Goal: Find specific page/section: Find specific page/section

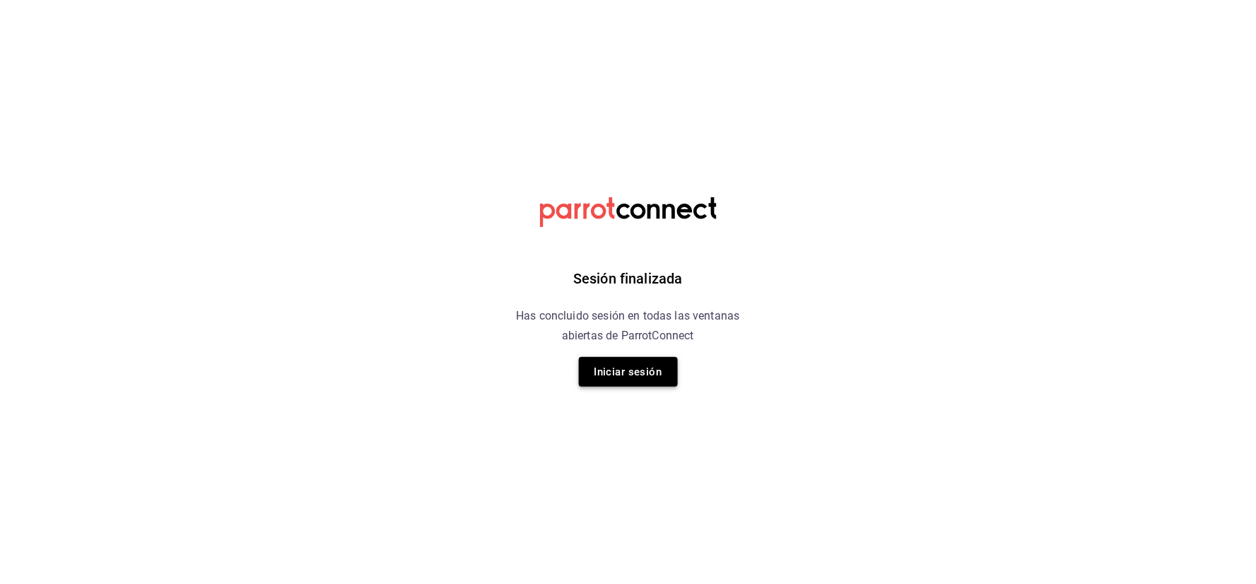
click at [673, 376] on button "Iniciar sesión" at bounding box center [628, 372] width 99 height 30
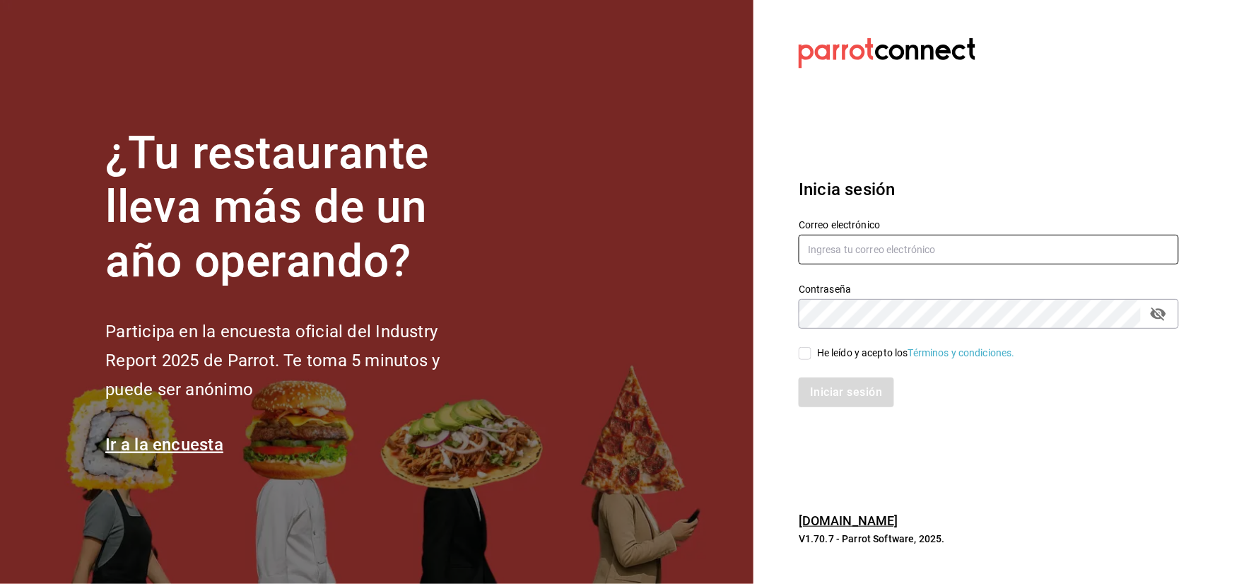
type input "Strana.tepic@hotmail.com"
click at [833, 350] on div "He leído y acepto los Términos y condiciones." at bounding box center [916, 353] width 198 height 15
click at [812, 350] on input "He leído y acepto los Términos y condiciones." at bounding box center [805, 353] width 13 height 13
checkbox input "true"
click at [828, 370] on div "Iniciar sesión" at bounding box center [980, 384] width 397 height 47
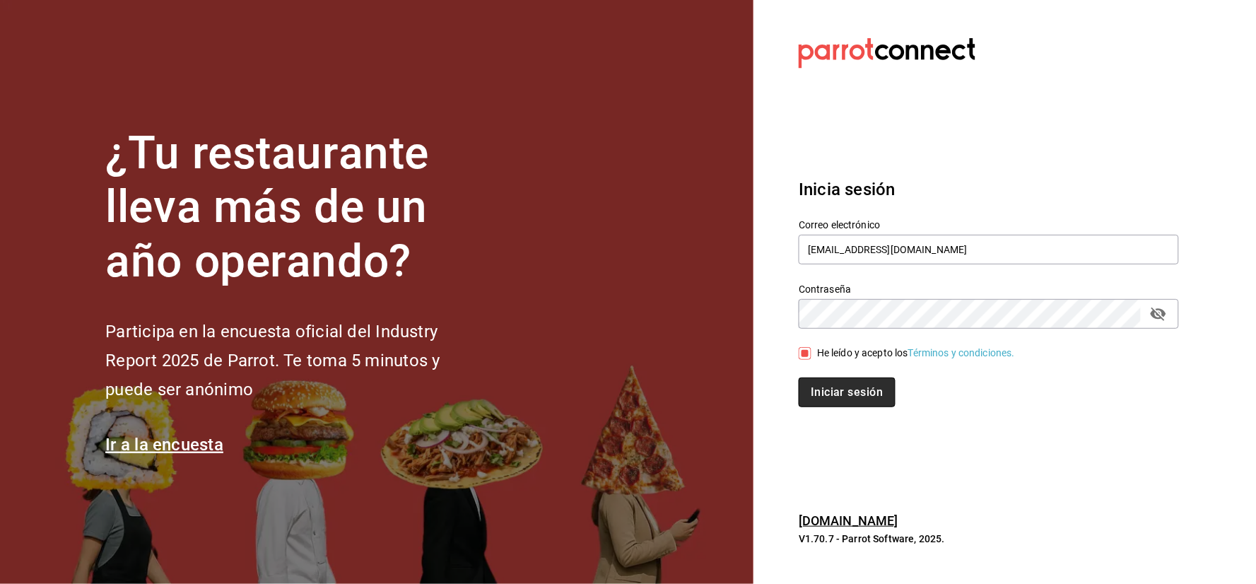
drag, startPoint x: 822, startPoint y: 392, endPoint x: 793, endPoint y: 390, distance: 29.1
click at [822, 392] on button "Iniciar sesión" at bounding box center [847, 393] width 96 height 30
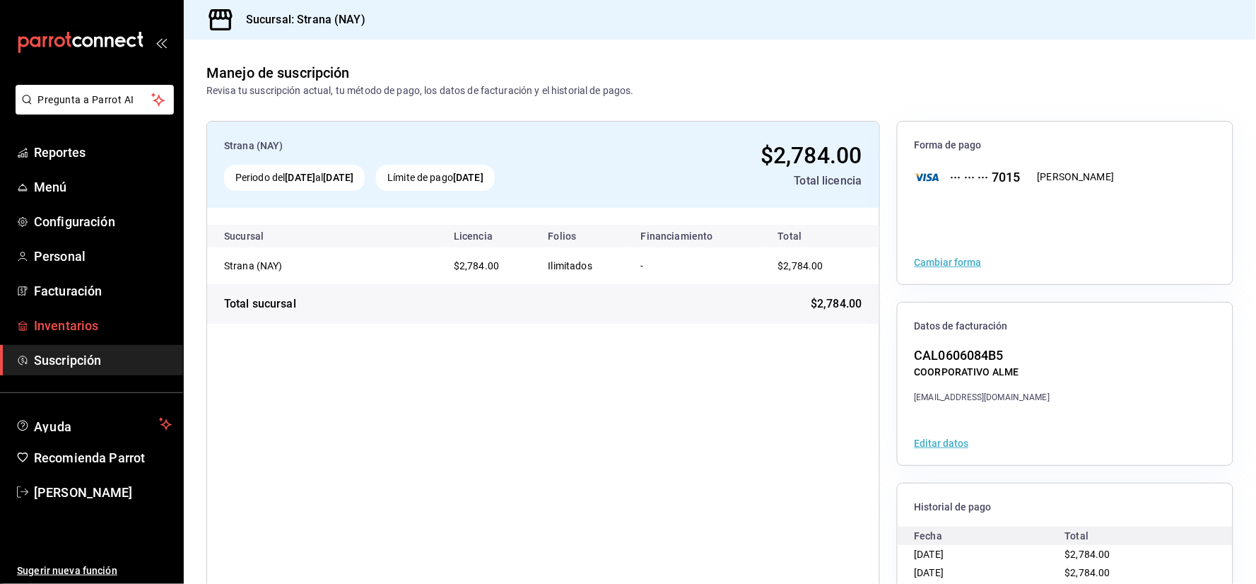
click at [88, 329] on span "Inventarios" at bounding box center [103, 325] width 138 height 19
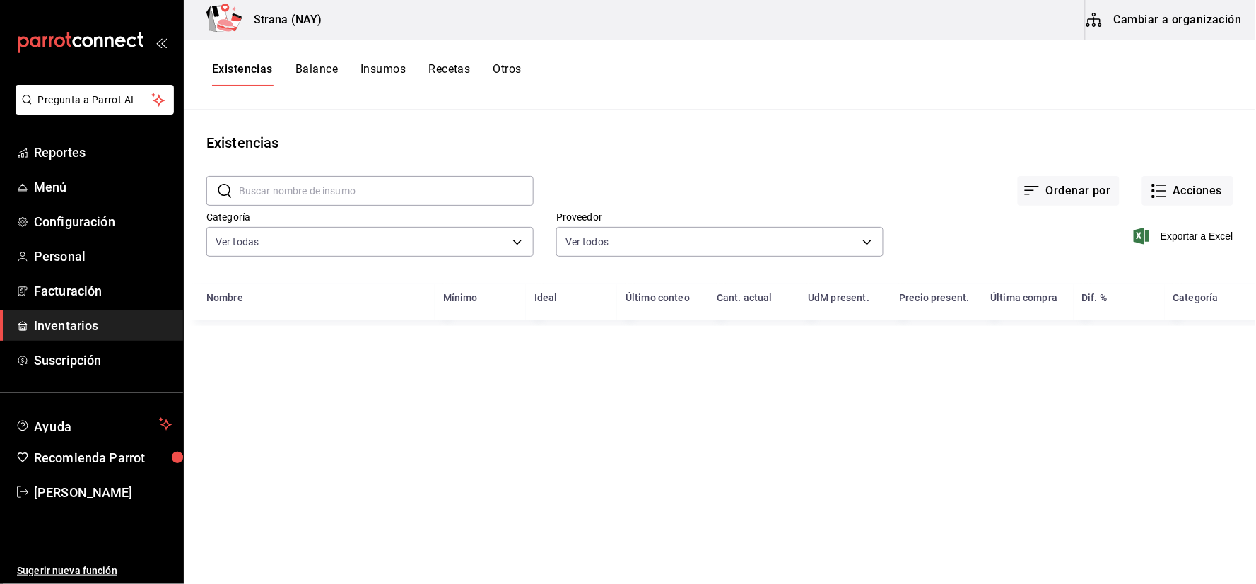
click at [442, 182] on input "text" at bounding box center [386, 191] width 295 height 28
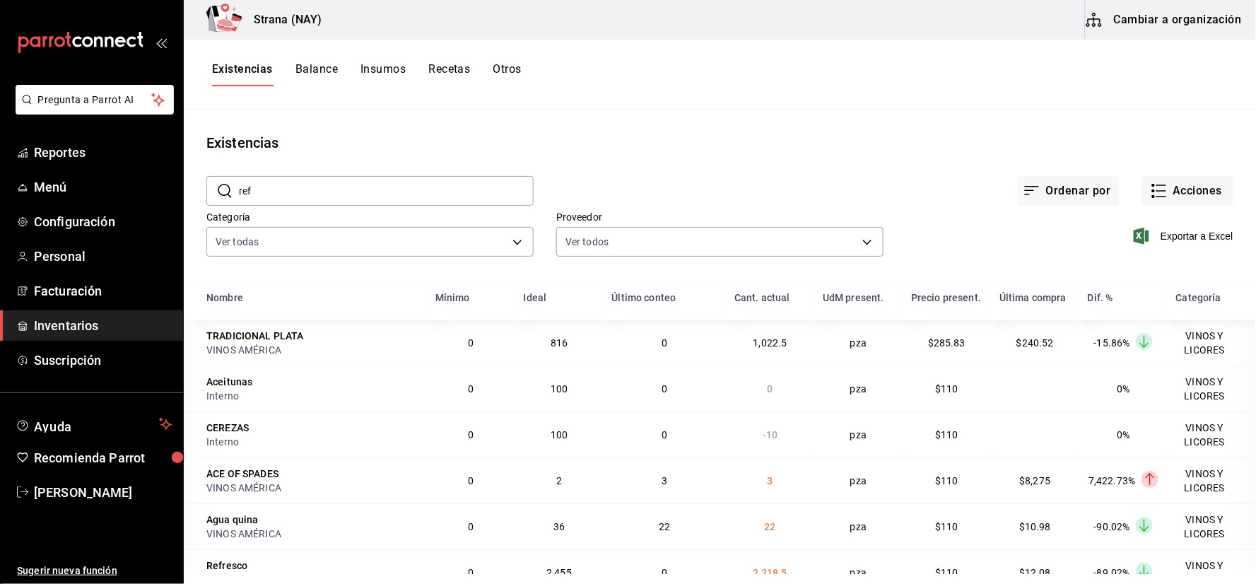
type input "refr"
